Goal: Information Seeking & Learning: Learn about a topic

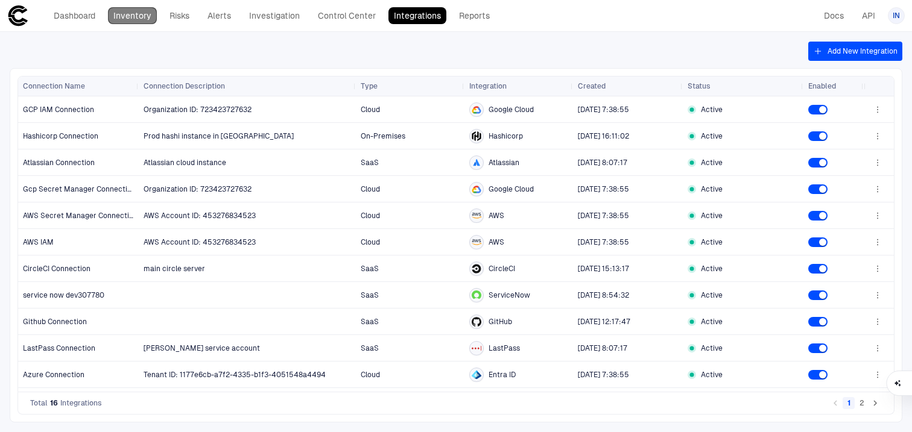
click at [130, 16] on link "Inventory" at bounding box center [132, 15] width 49 height 17
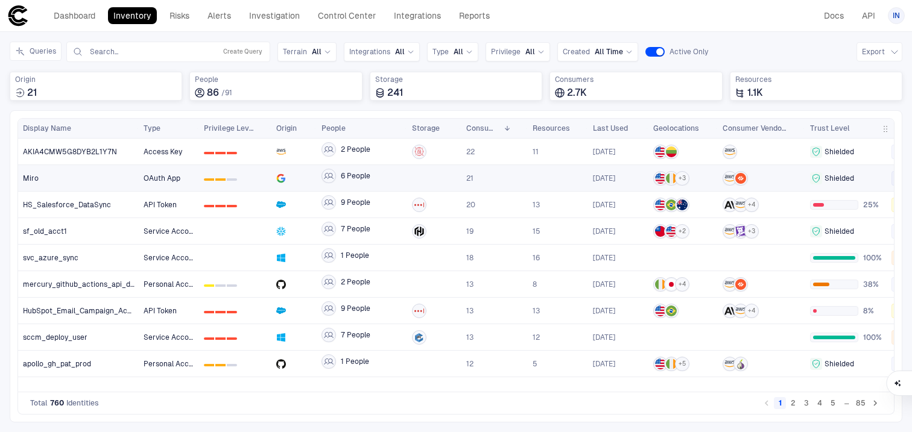
click at [405, 181] on div "6 People" at bounding box center [361, 178] width 90 height 26
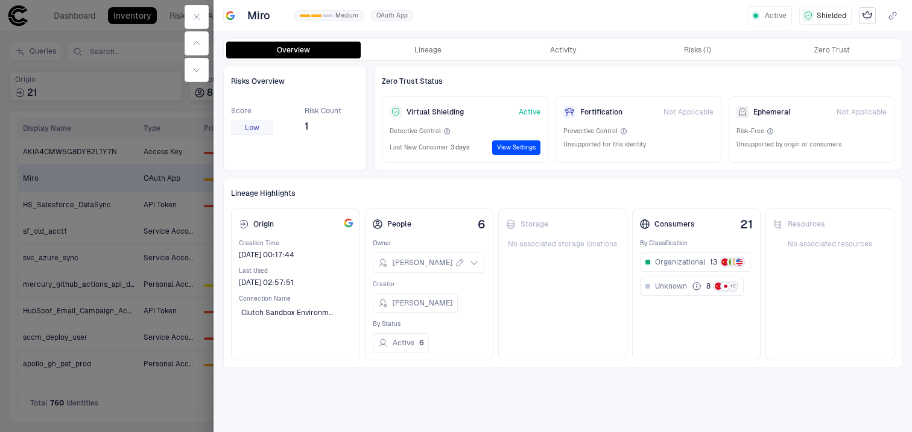
click at [20, 166] on div at bounding box center [456, 216] width 912 height 432
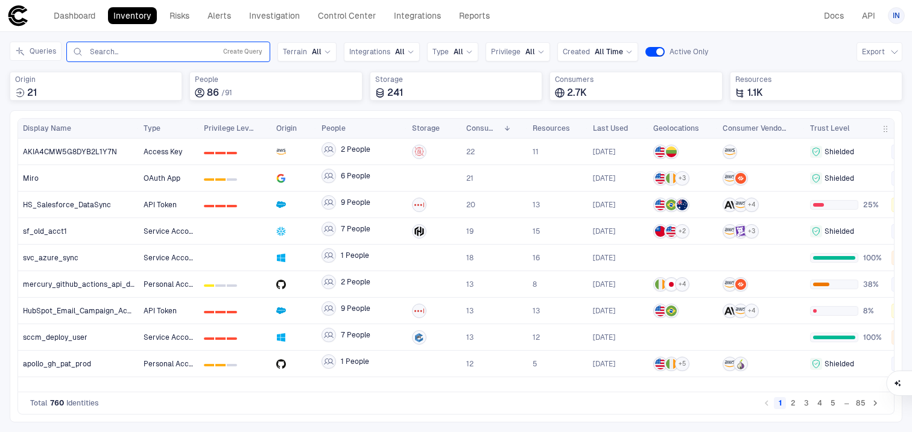
click at [202, 54] on input "text" at bounding box center [150, 52] width 122 height 10
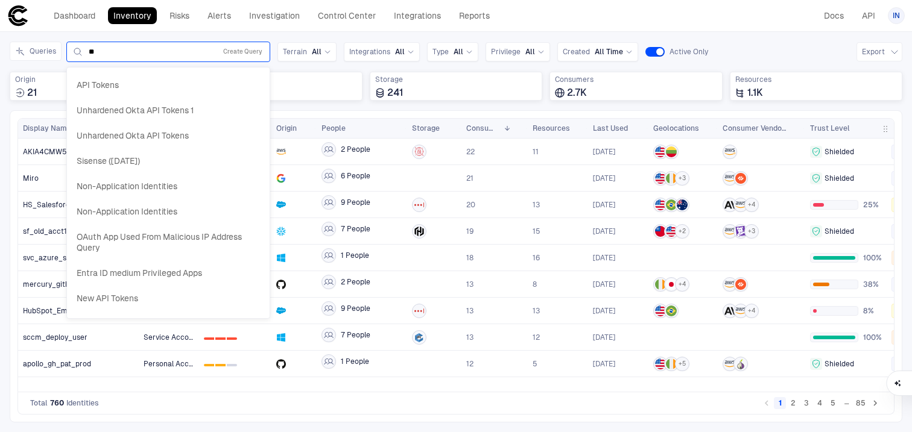
type input "*"
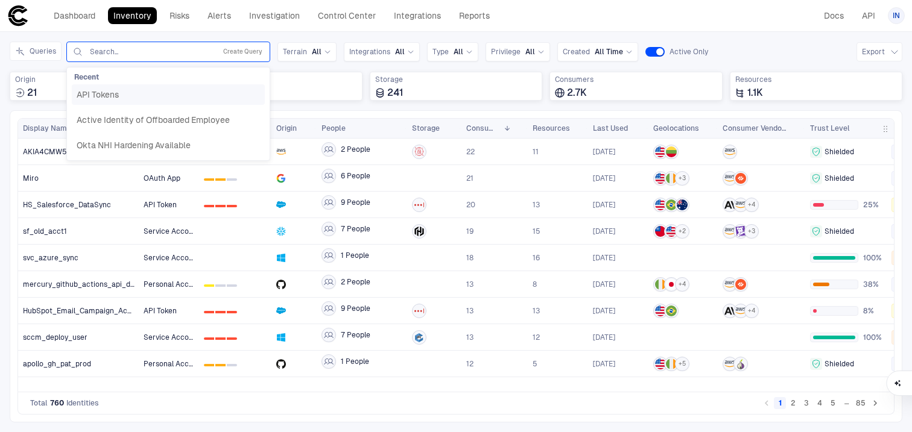
click at [133, 97] on div "API Tokens" at bounding box center [168, 94] width 183 height 11
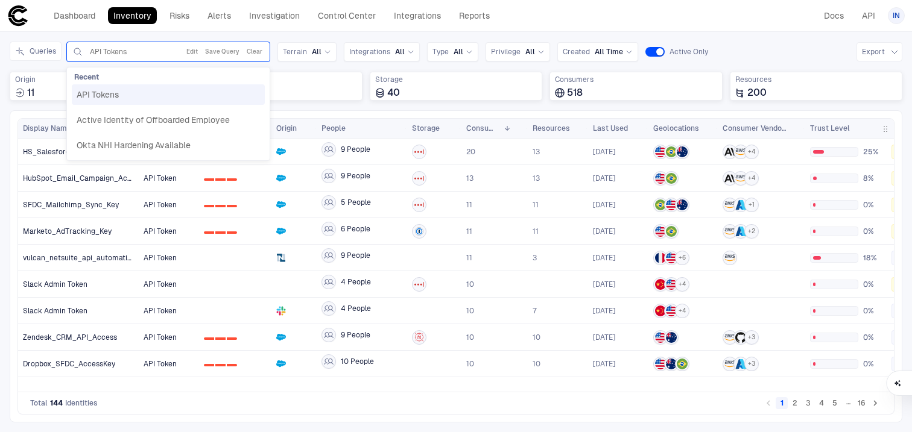
click at [380, 110] on div "Queries option [object Object], selected. API Tokens, 1 of 3. 3 results availab…" at bounding box center [456, 76] width 892 height 69
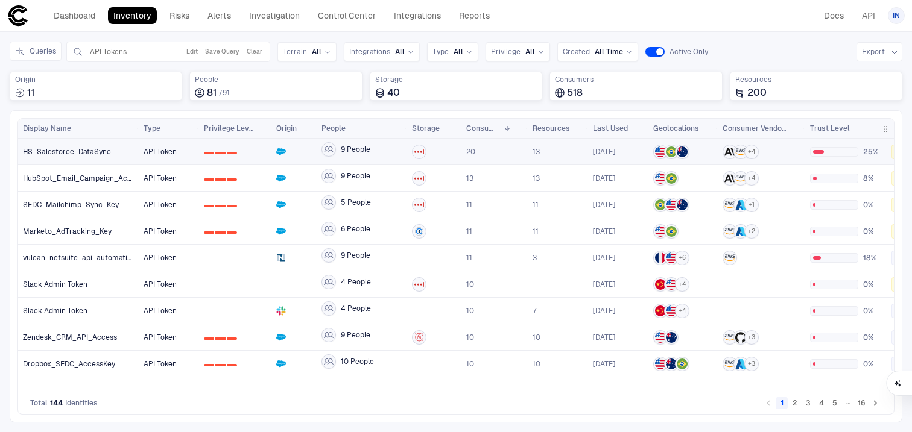
click at [611, 155] on span "[DATE]" at bounding box center [604, 152] width 22 height 10
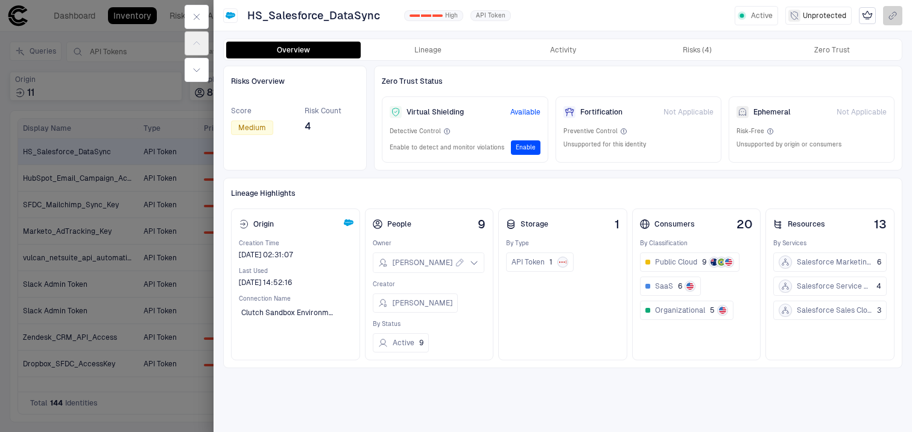
click at [892, 17] on icon "button" at bounding box center [892, 15] width 7 height 7
click at [106, 187] on div at bounding box center [456, 216] width 912 height 432
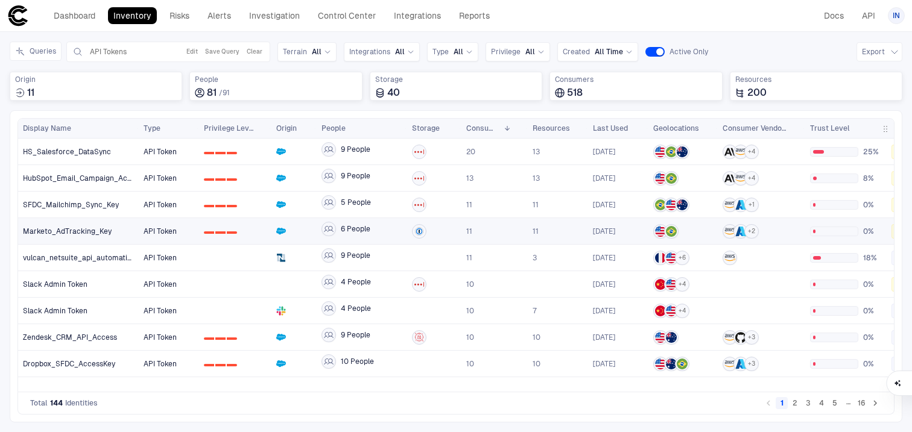
click at [178, 244] on div "API Token" at bounding box center [169, 231] width 60 height 26
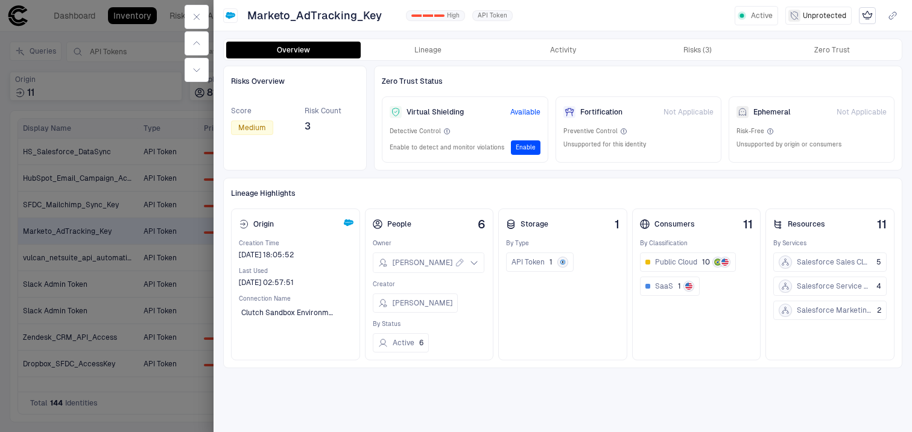
click at [140, 206] on div at bounding box center [456, 216] width 912 height 432
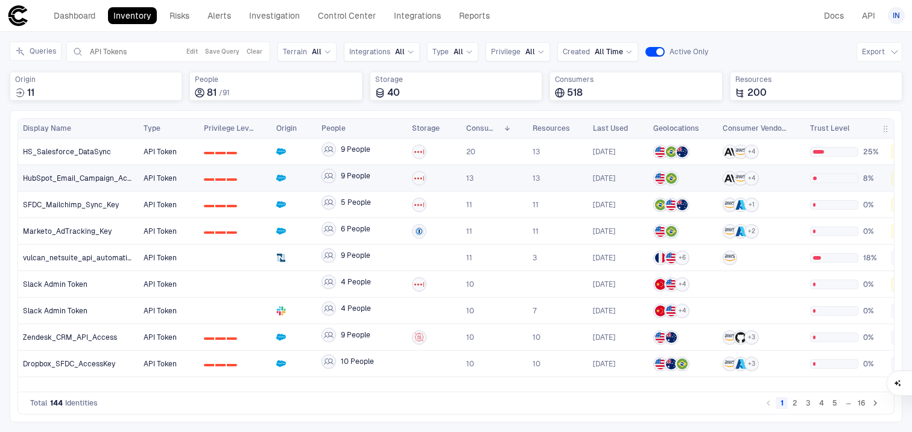
click at [512, 184] on span "13" at bounding box center [494, 178] width 57 height 24
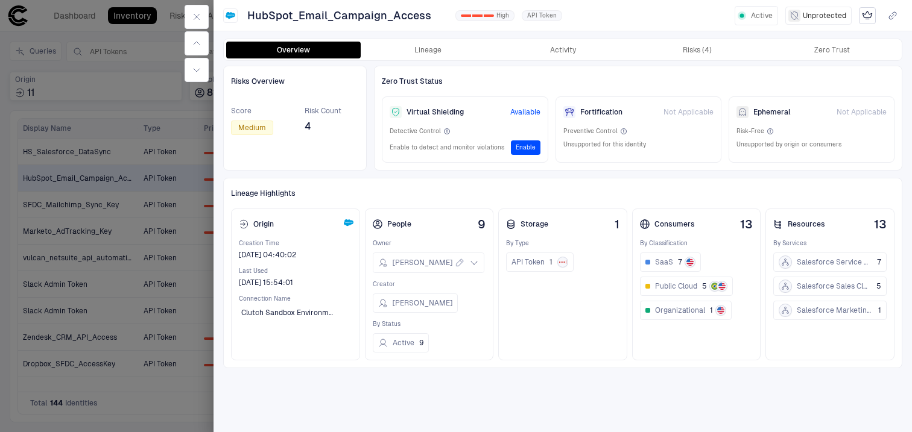
click at [110, 182] on div at bounding box center [456, 216] width 912 height 432
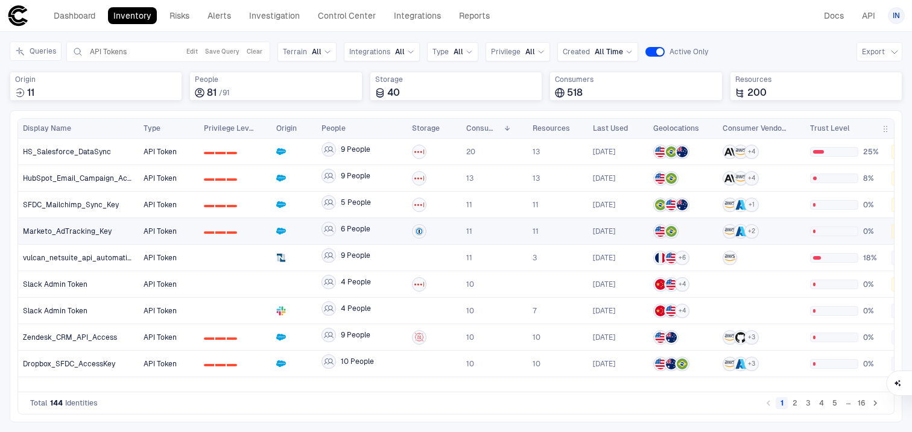
click at [553, 235] on span "11" at bounding box center [557, 231] width 51 height 24
